Goal: Find specific page/section: Find specific page/section

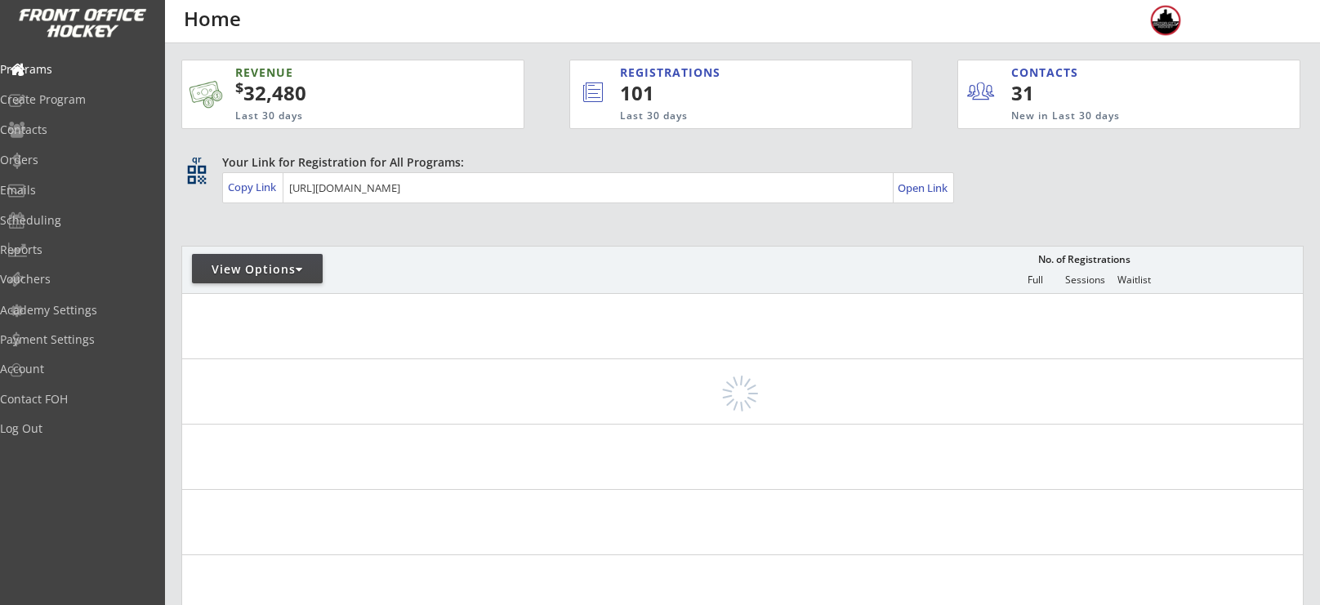
click at [256, 264] on div "View Options" at bounding box center [257, 269] width 131 height 16
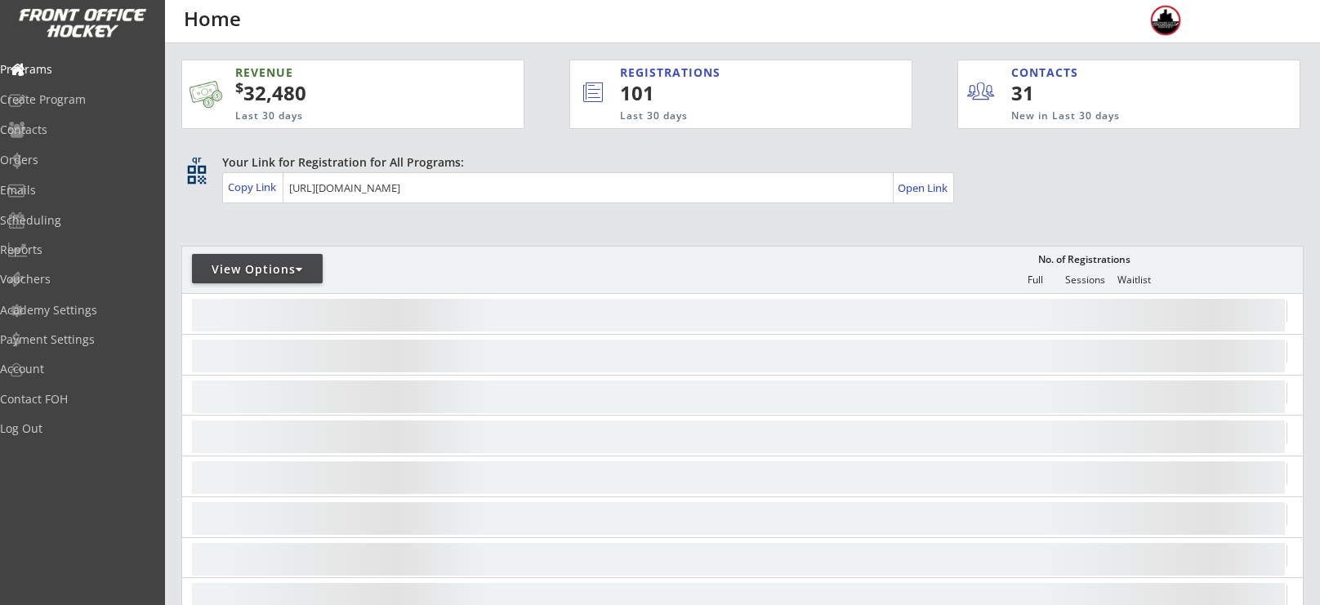
select select ""Upcoming Programs""
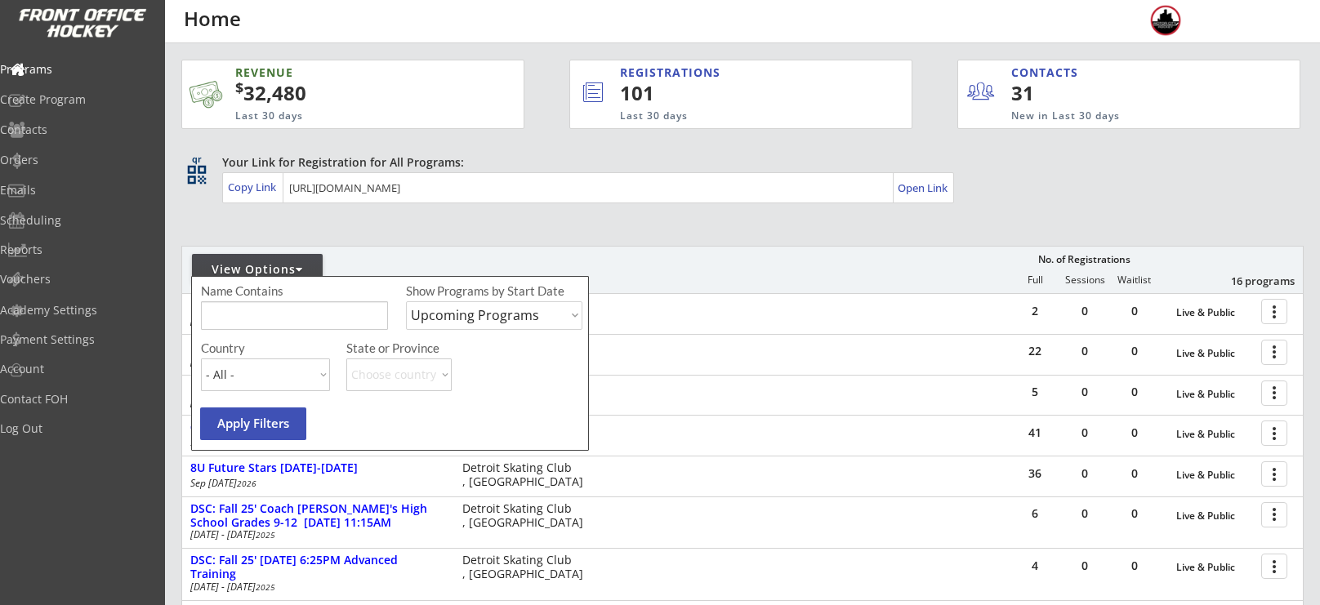
click at [267, 304] on input "input" at bounding box center [294, 315] width 187 height 29
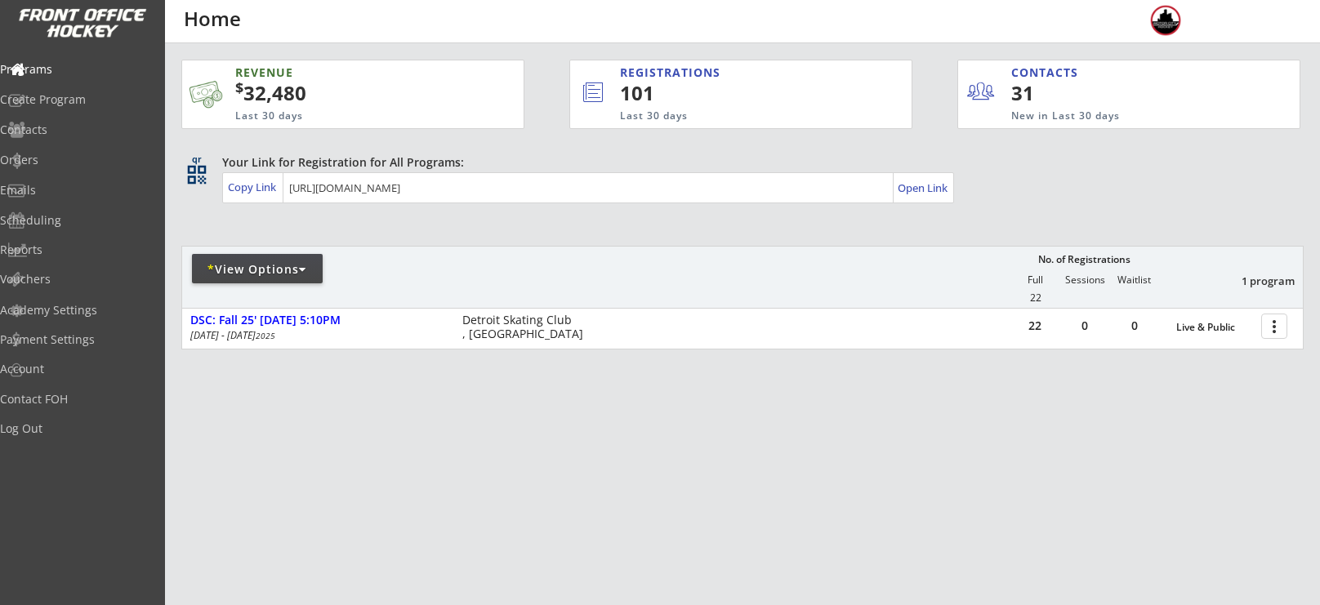
click at [277, 274] on div "* View Options" at bounding box center [257, 269] width 131 height 16
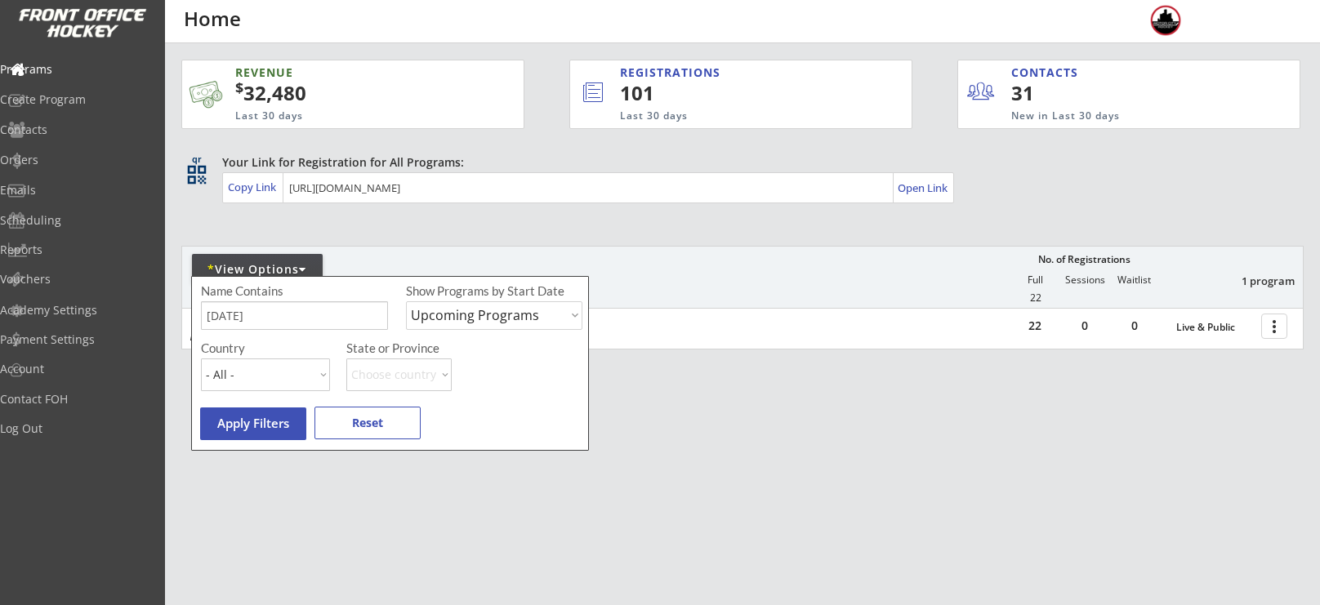
click at [283, 319] on input "input" at bounding box center [294, 315] width 187 height 29
type input "t"
type input "walk on"
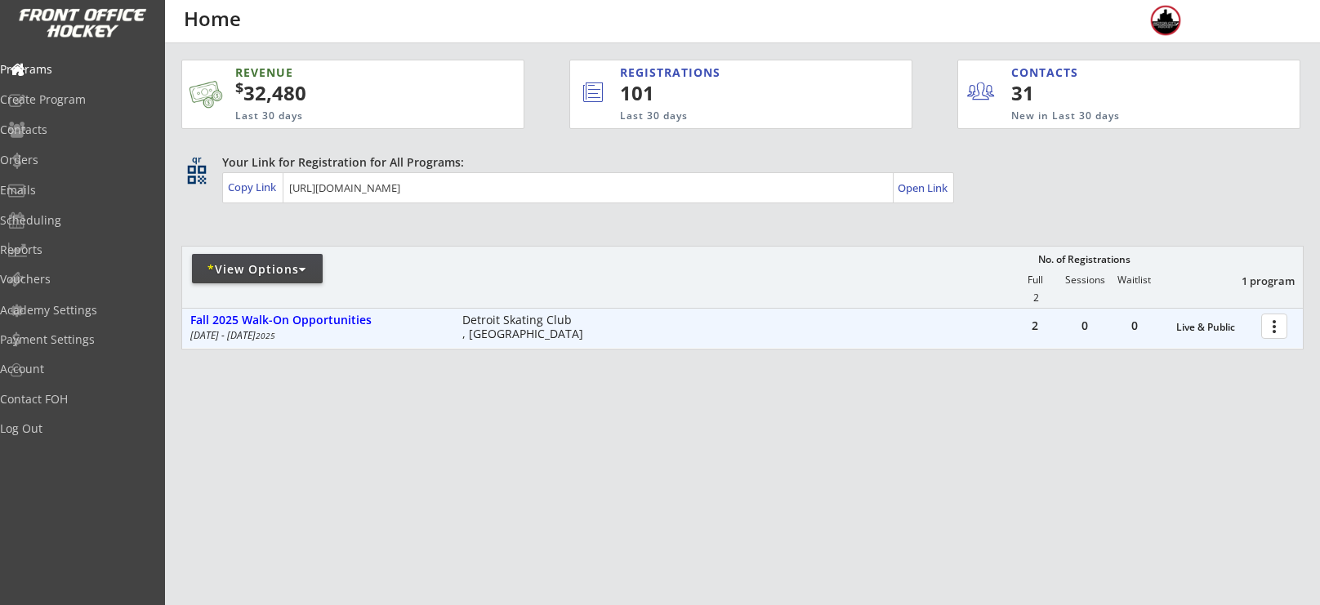
click at [1269, 337] on div at bounding box center [1277, 325] width 29 height 29
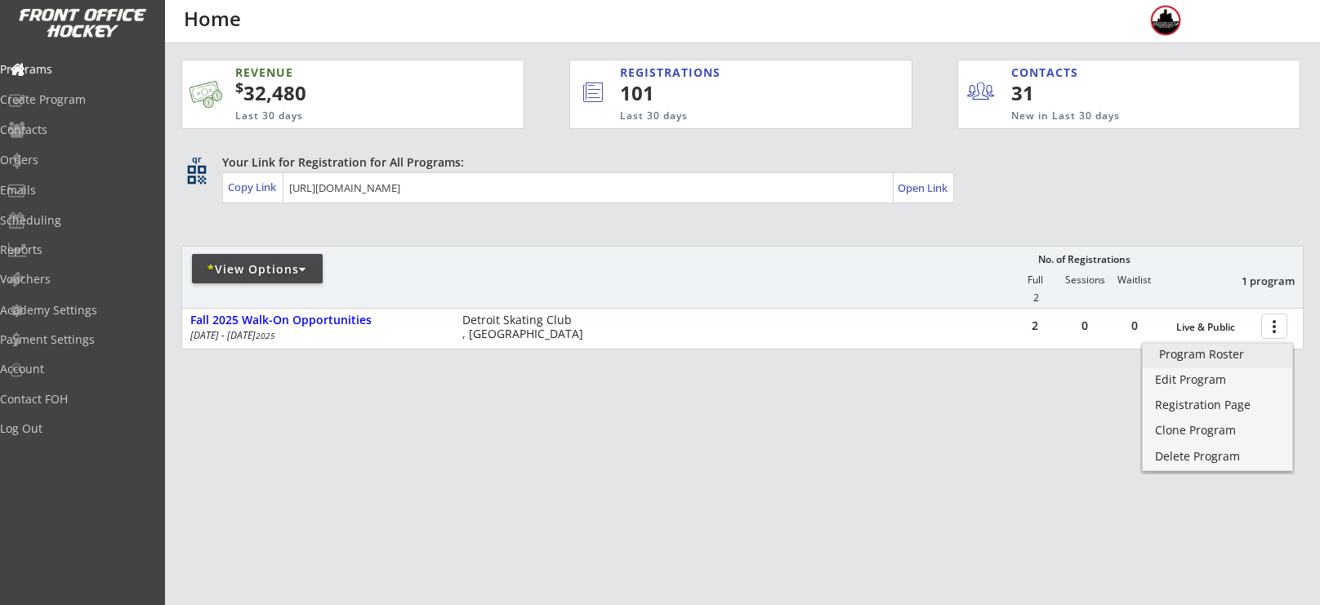
click at [1209, 350] on div "Program Roster" at bounding box center [1217, 354] width 117 height 11
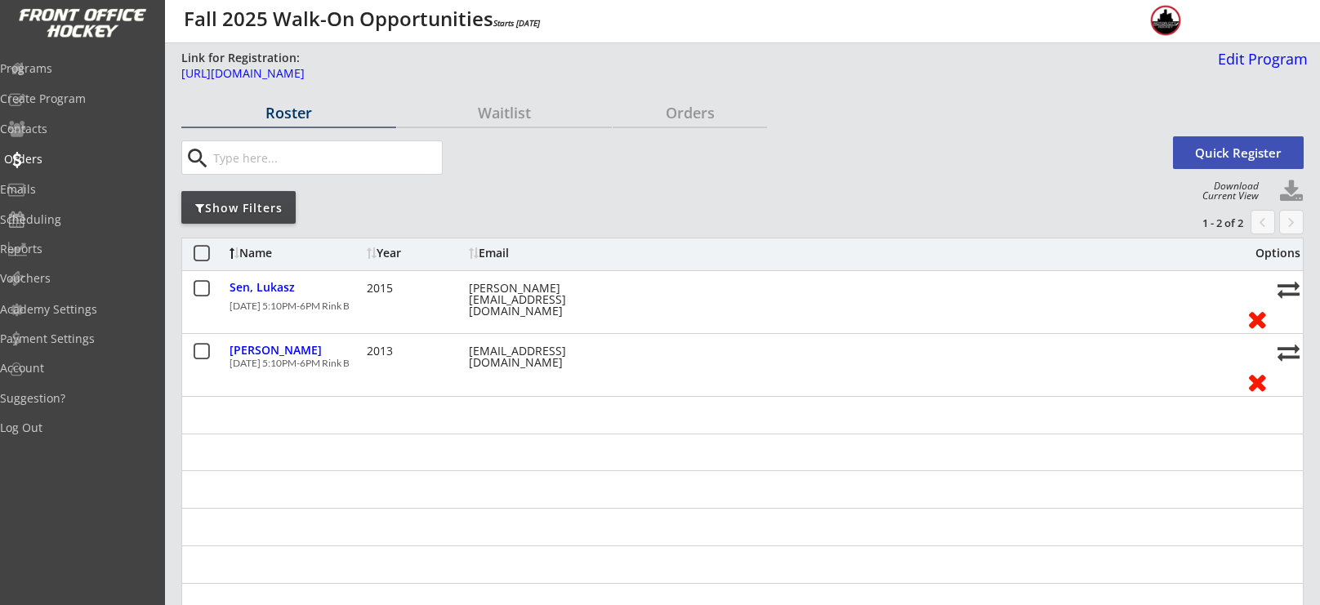
click at [56, 156] on div "Orders" at bounding box center [77, 159] width 147 height 11
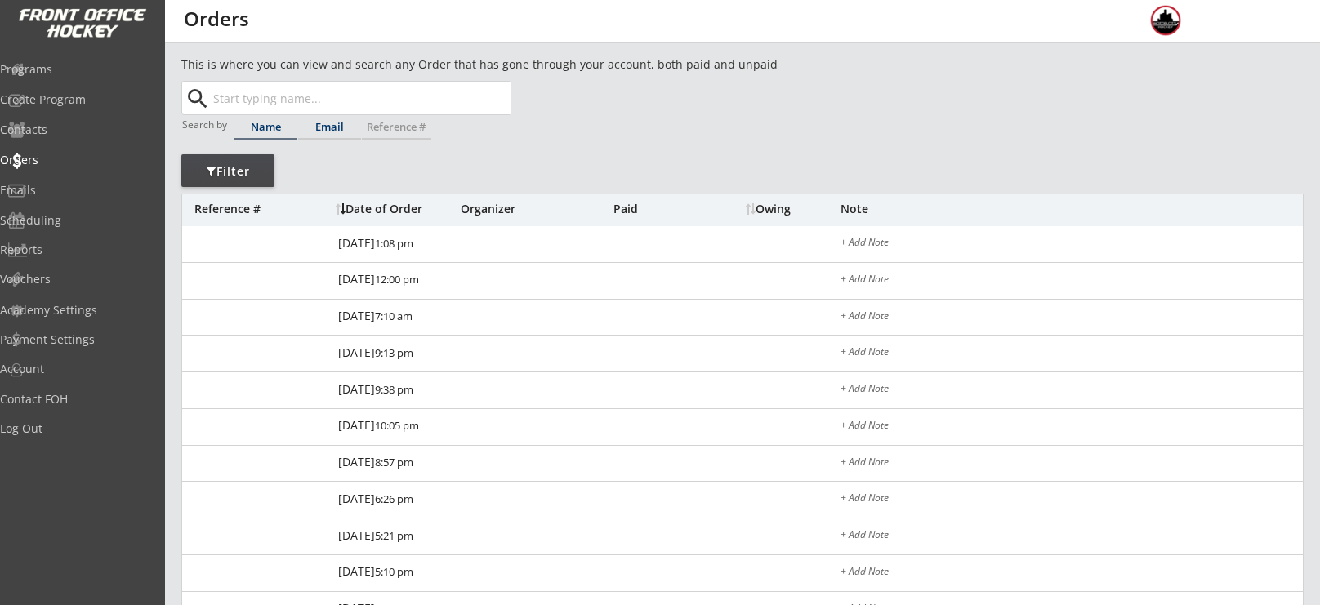
scroll to position [11, 0]
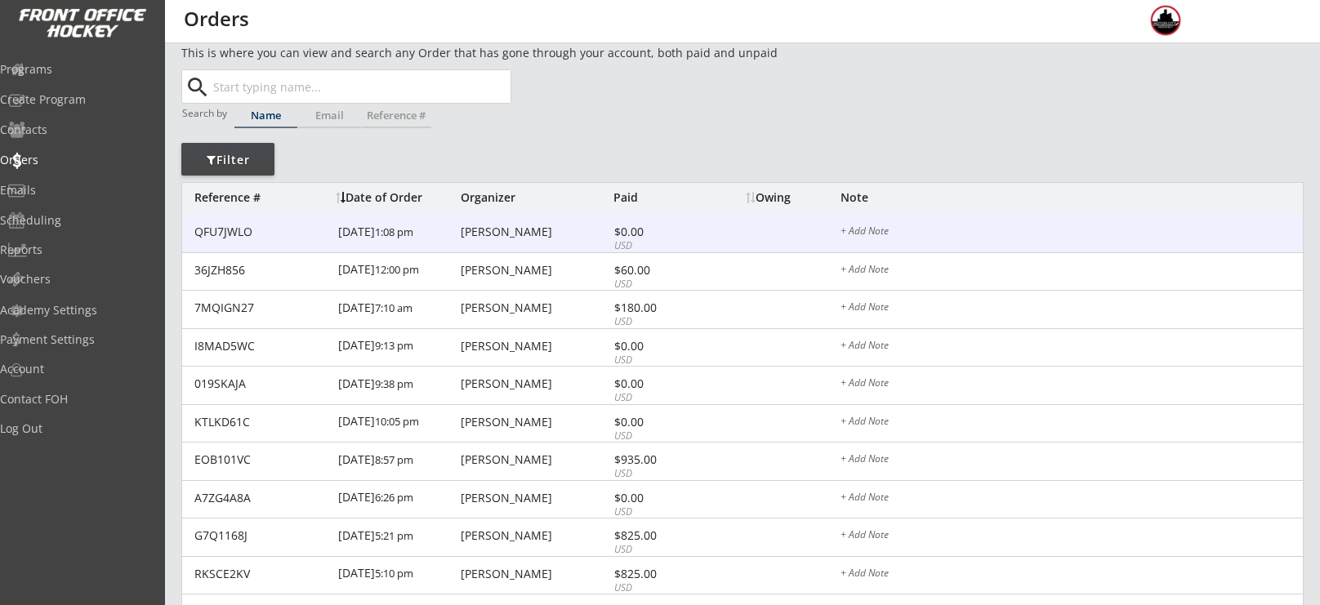
click at [512, 226] on div "Hannah Gustafsson" at bounding box center [535, 231] width 149 height 11
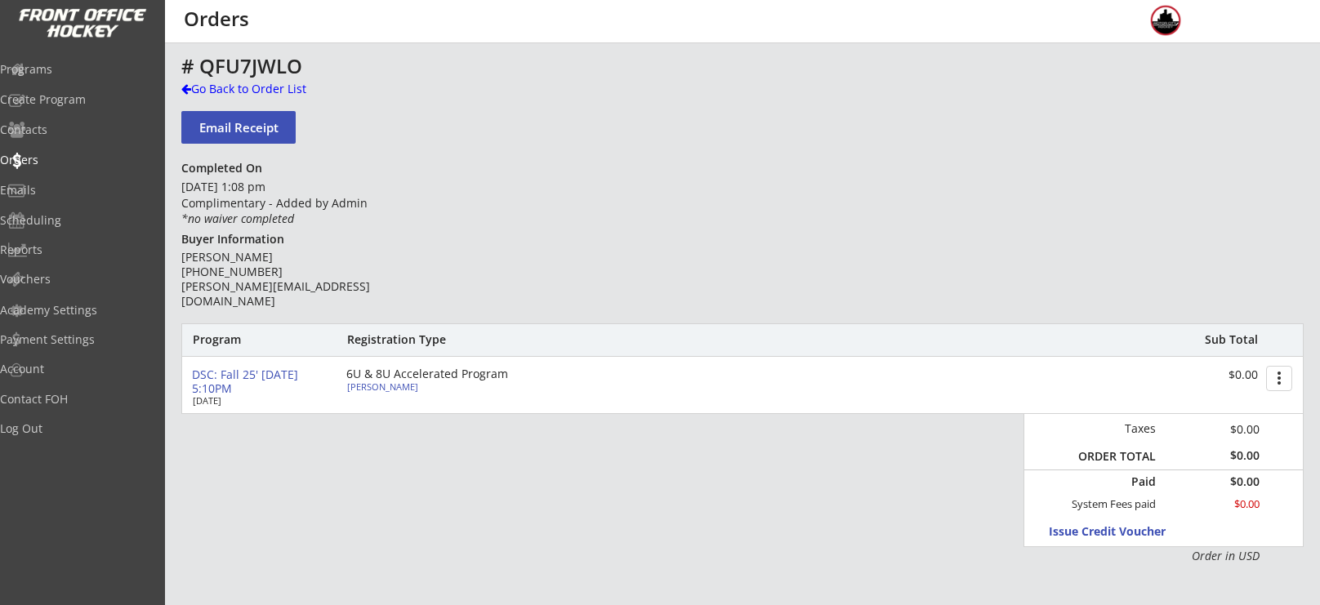
click at [367, 391] on div "Celie Gustafsson" at bounding box center [438, 386] width 182 height 9
